Goal: Obtain resource: Obtain resource

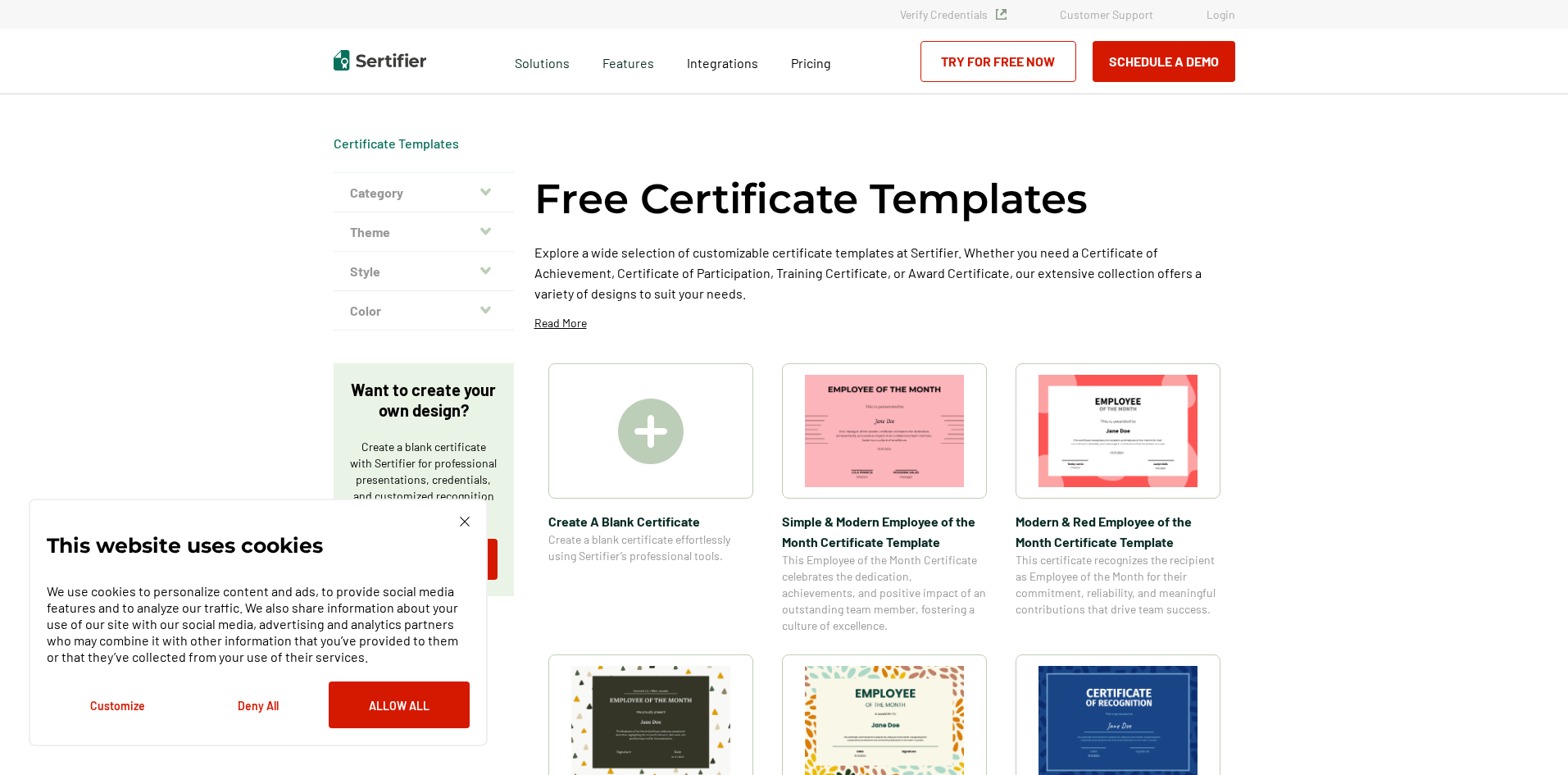
click at [488, 184] on button "Category" at bounding box center [424, 193] width 180 height 39
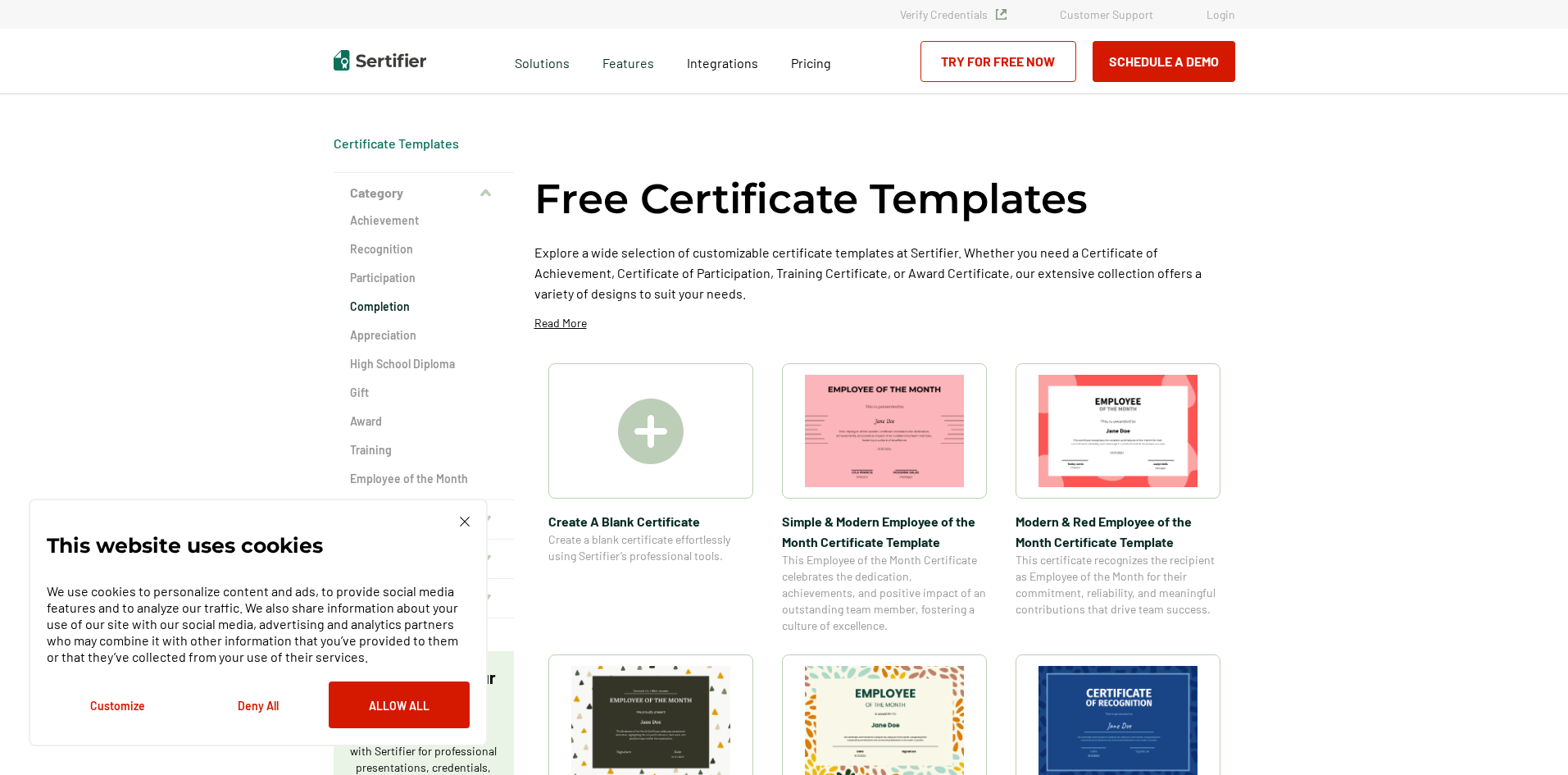
click at [400, 308] on h2 "Completion" at bounding box center [424, 306] width 148 height 17
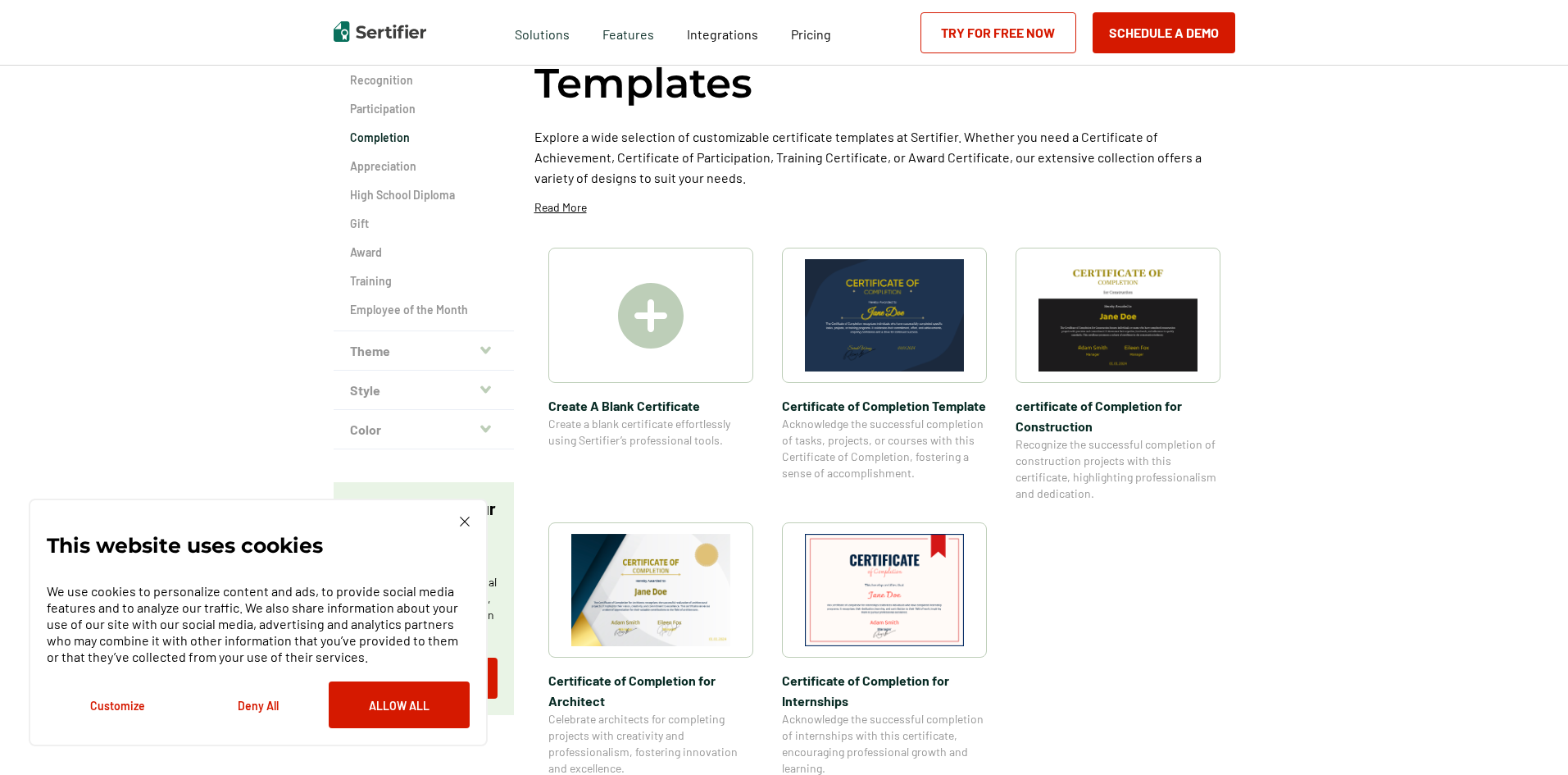
scroll to position [246, 0]
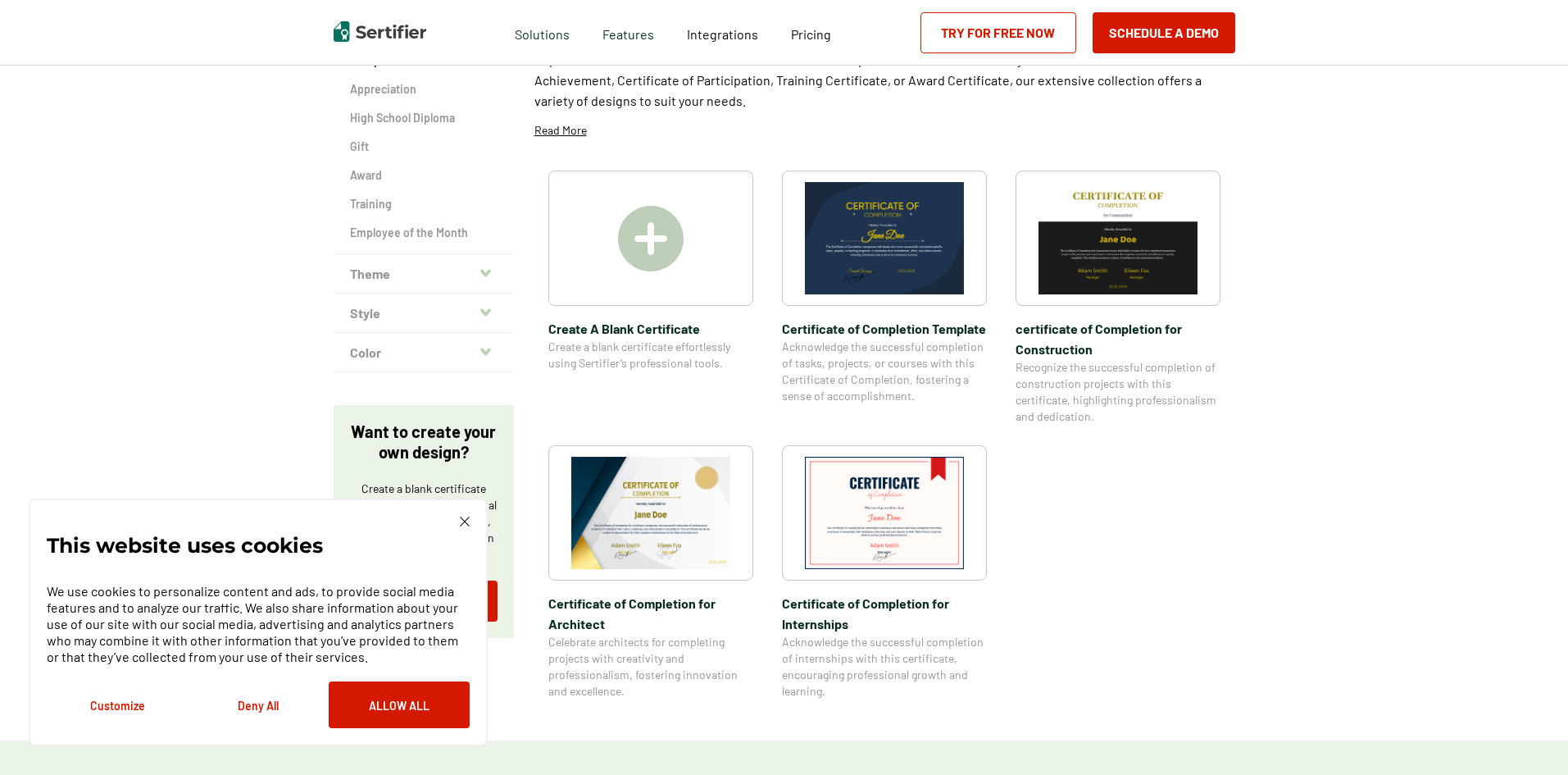
click at [918, 260] on img at bounding box center [884, 238] width 159 height 112
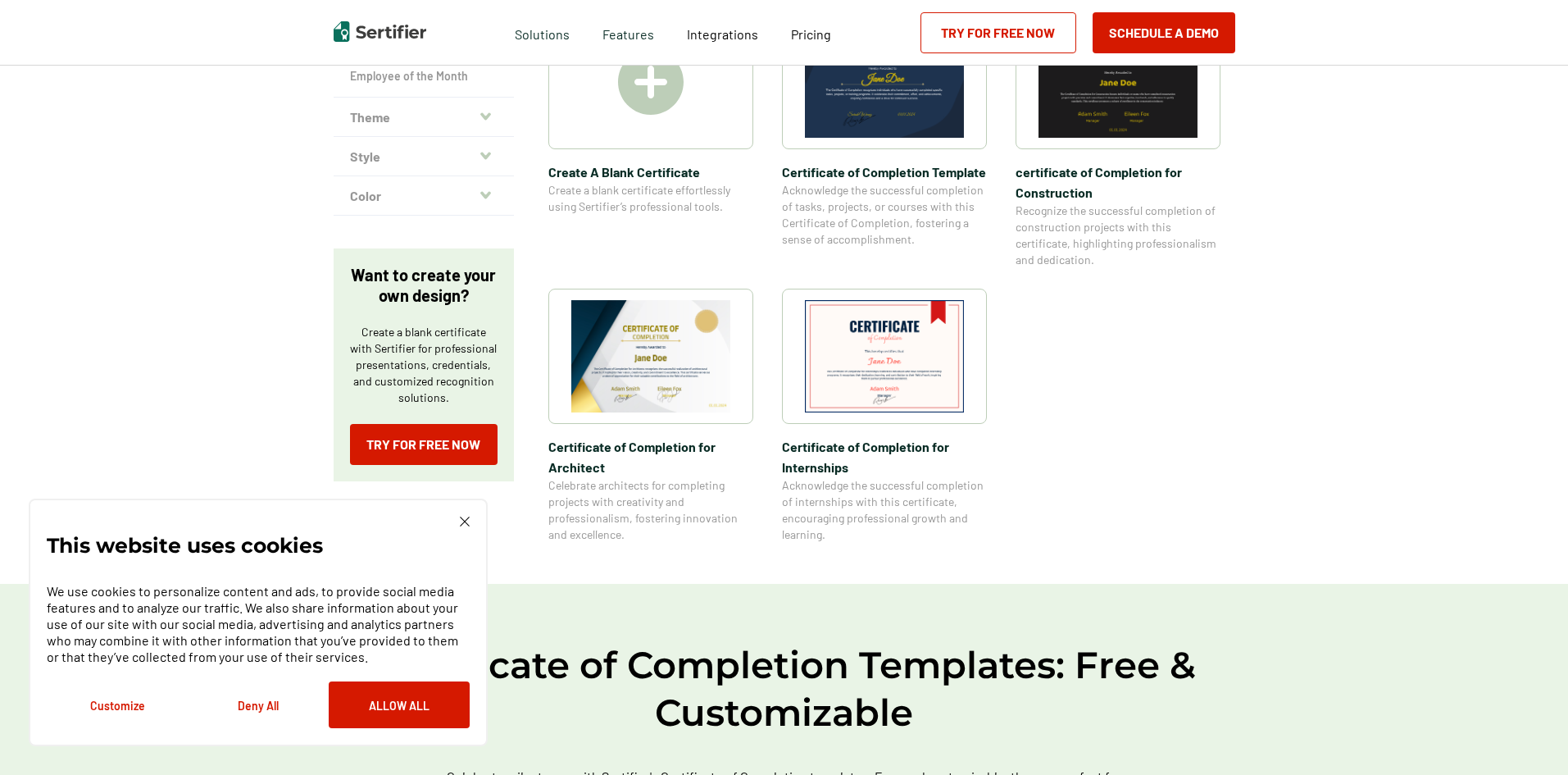
scroll to position [492, 0]
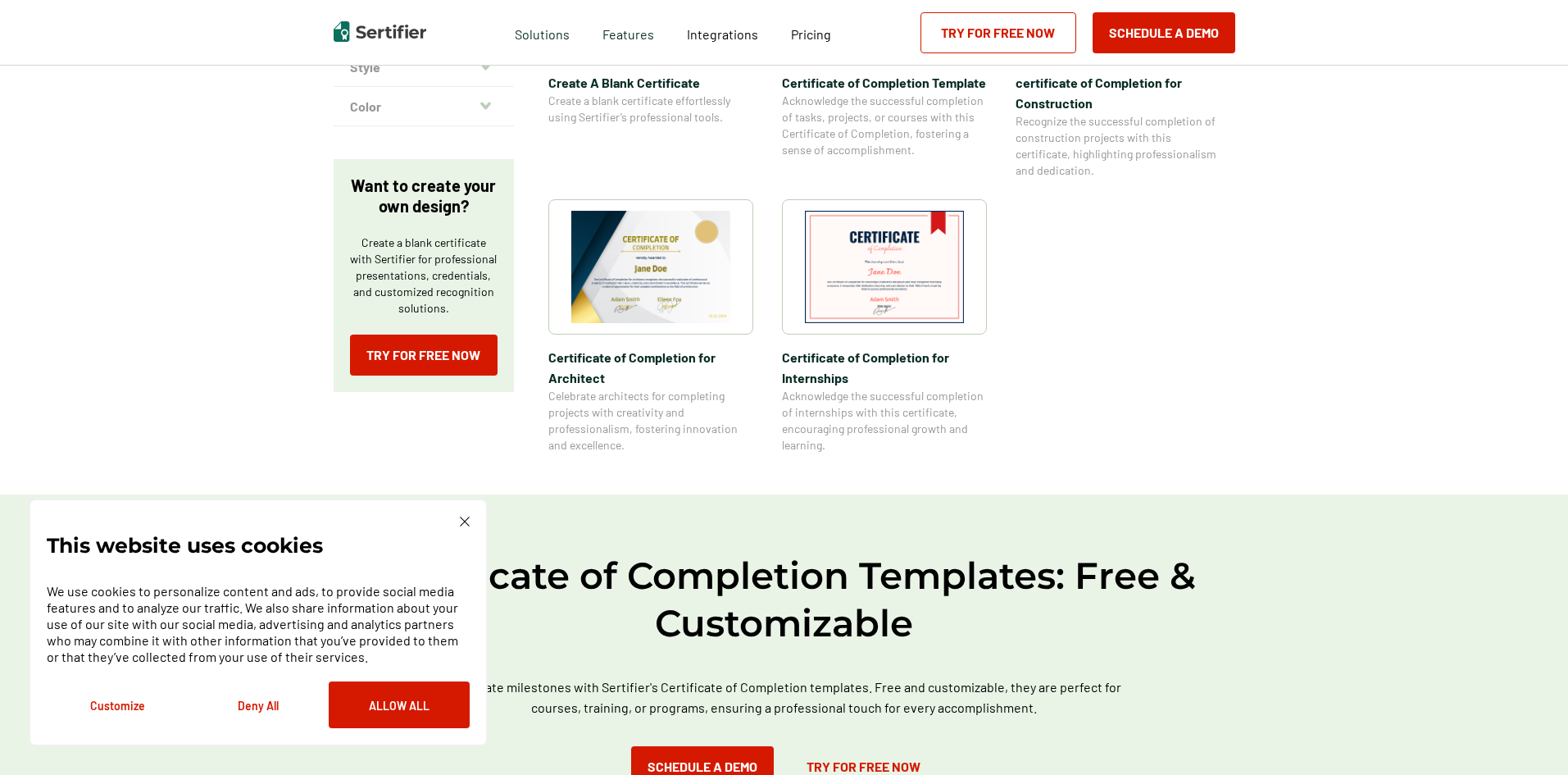
click at [640, 280] on img at bounding box center [651, 266] width 159 height 112
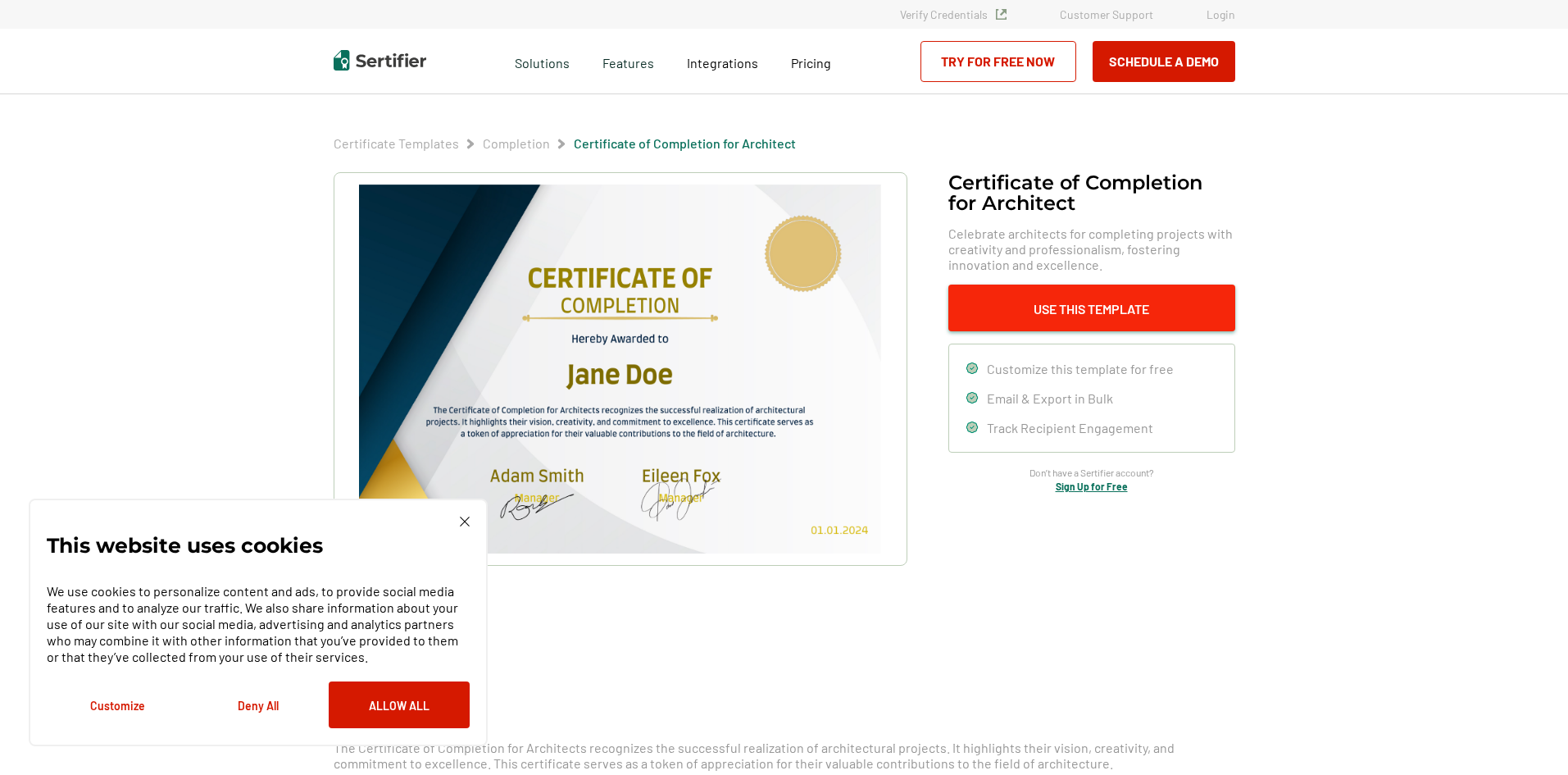
click at [1105, 304] on button "Use This Template" at bounding box center [1091, 308] width 287 height 47
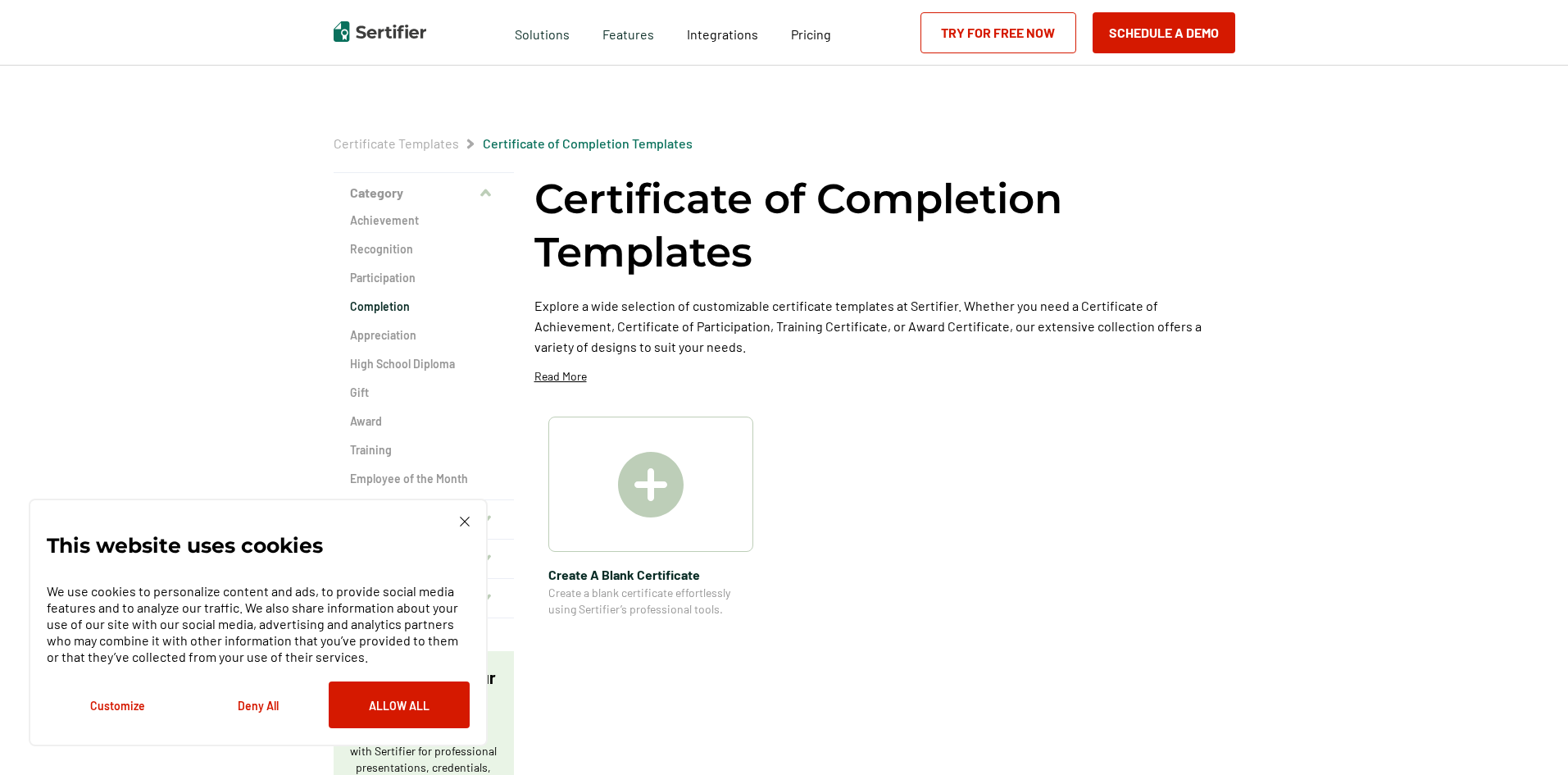
scroll to position [492, 0]
